Goal: Task Accomplishment & Management: Use online tool/utility

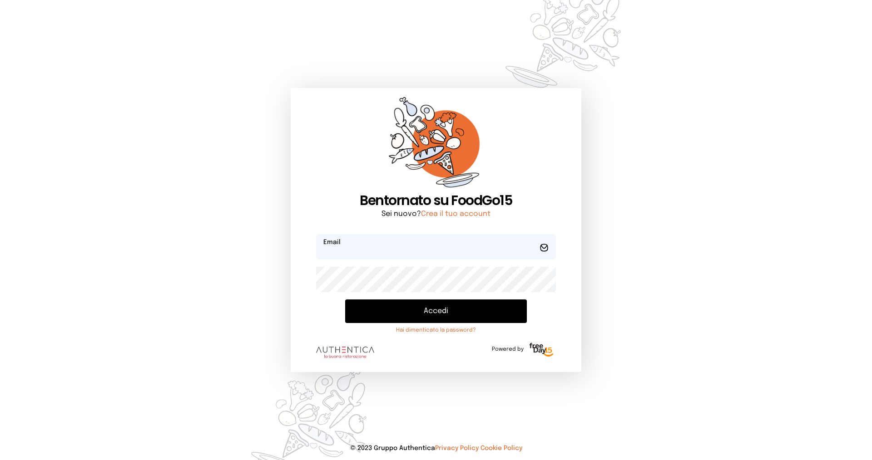
type input "**********"
click at [427, 310] on button "Accedi" at bounding box center [436, 312] width 182 height 24
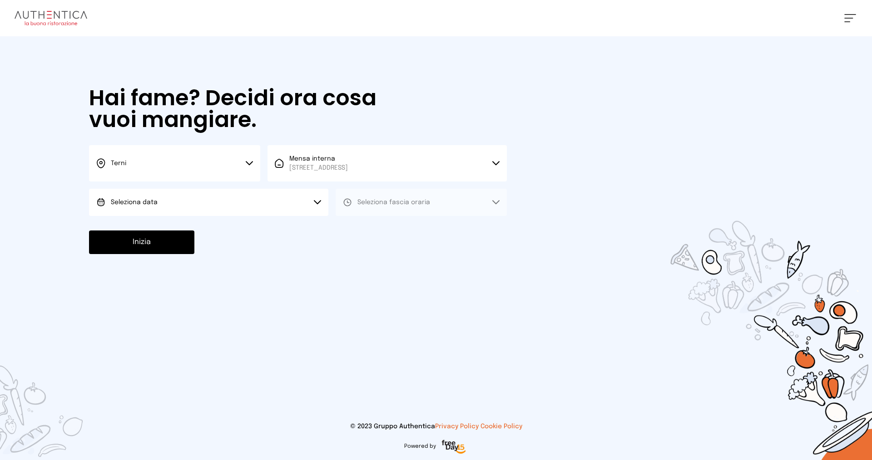
click at [252, 163] on icon at bounding box center [249, 163] width 6 height 3
click at [162, 192] on li "Terni" at bounding box center [174, 194] width 171 height 25
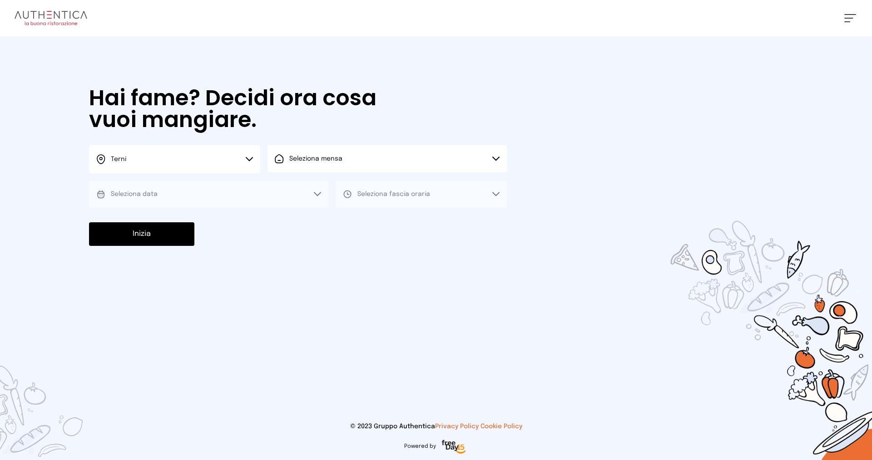
click at [499, 158] on icon at bounding box center [496, 158] width 6 height 3
click at [282, 183] on div "Mensa interna [STREET_ADDRESS]" at bounding box center [311, 189] width 73 height 18
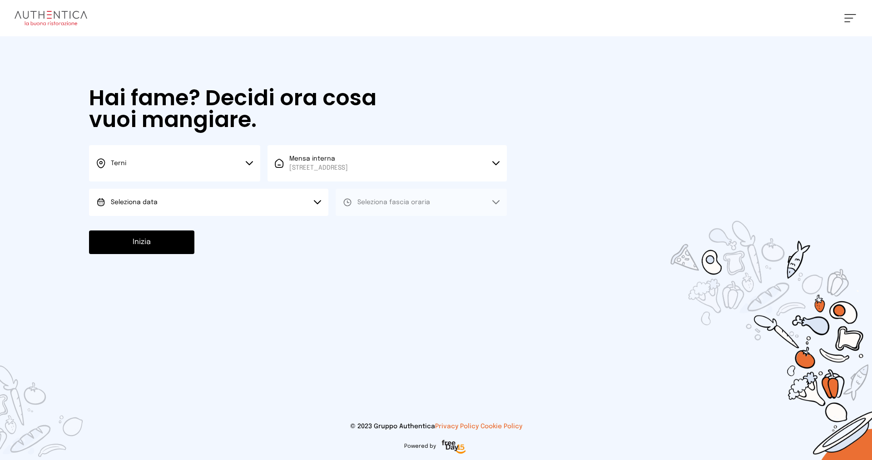
click at [317, 202] on icon at bounding box center [317, 202] width 7 height 5
click at [162, 231] on li "[DATE], [DATE]" at bounding box center [208, 228] width 239 height 24
click at [496, 204] on icon at bounding box center [496, 202] width 6 height 3
click at [375, 223] on li "Pranzo" at bounding box center [421, 228] width 171 height 24
click at [146, 240] on button "Inizia" at bounding box center [141, 243] width 105 height 24
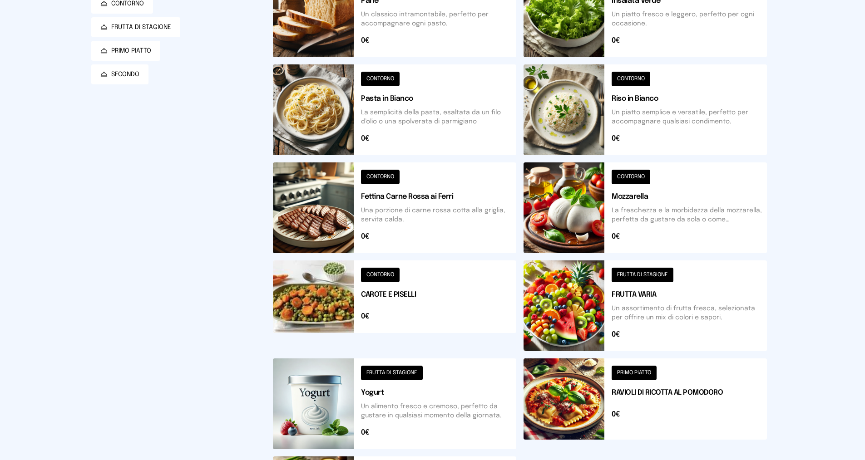
scroll to position [146, 0]
